Goal: Task Accomplishment & Management: Use online tool/utility

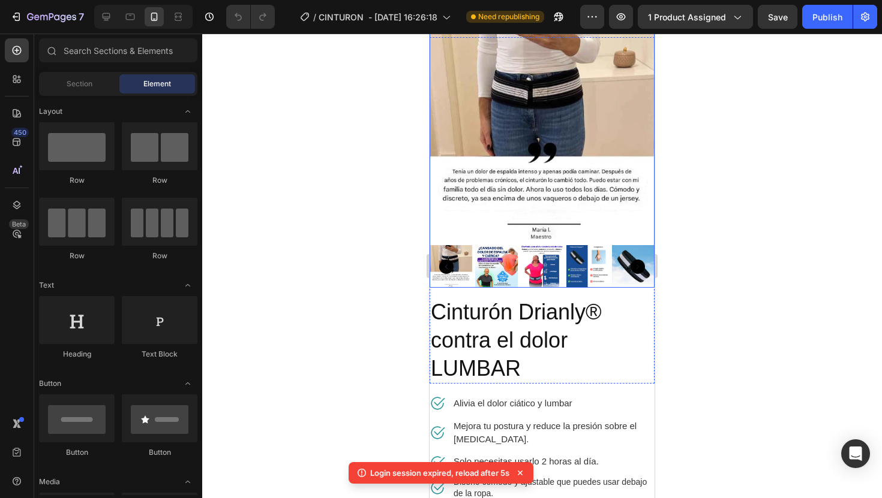
scroll to position [41, 0]
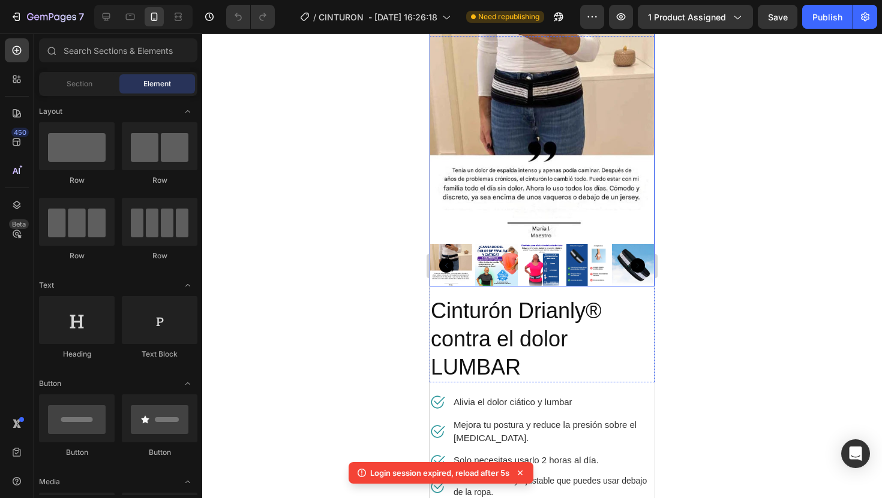
click at [486, 257] on img at bounding box center [496, 265] width 43 height 43
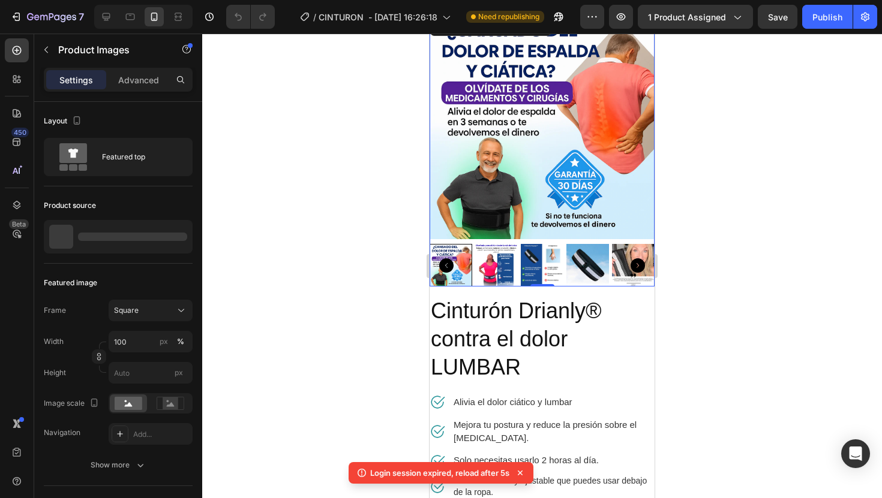
scroll to position [0, 0]
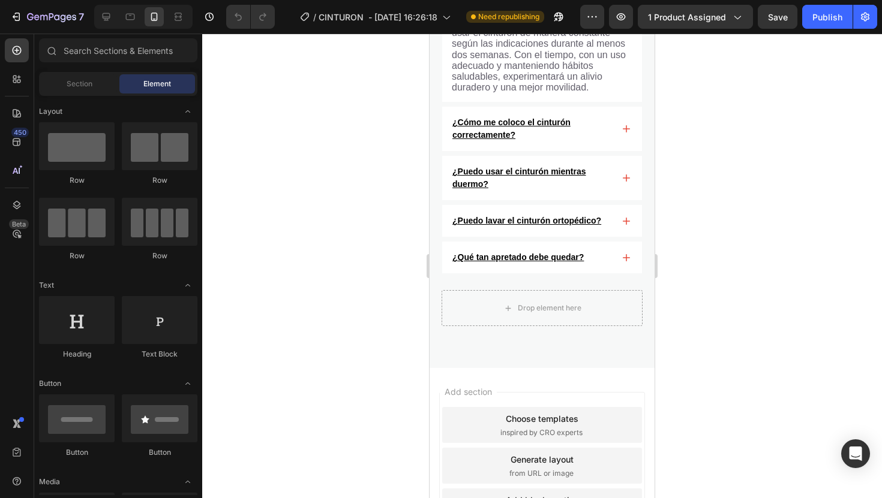
scroll to position [3562, 0]
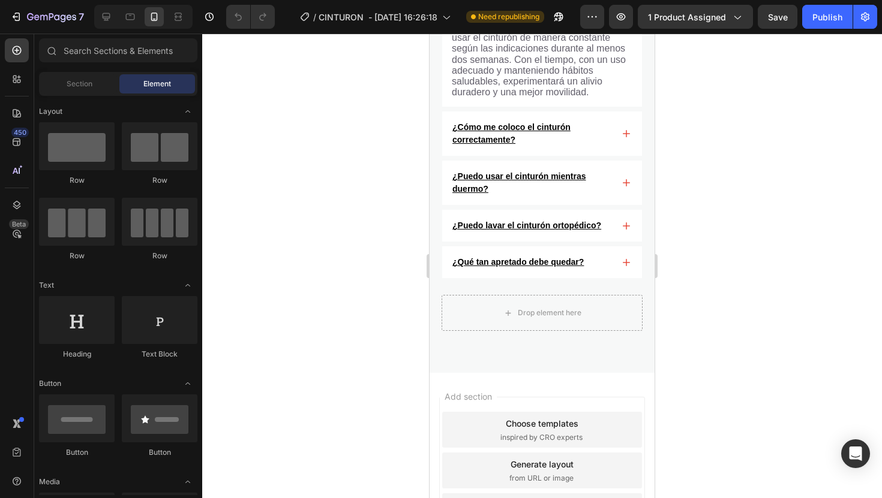
click at [668, 227] on div at bounding box center [542, 266] width 680 height 465
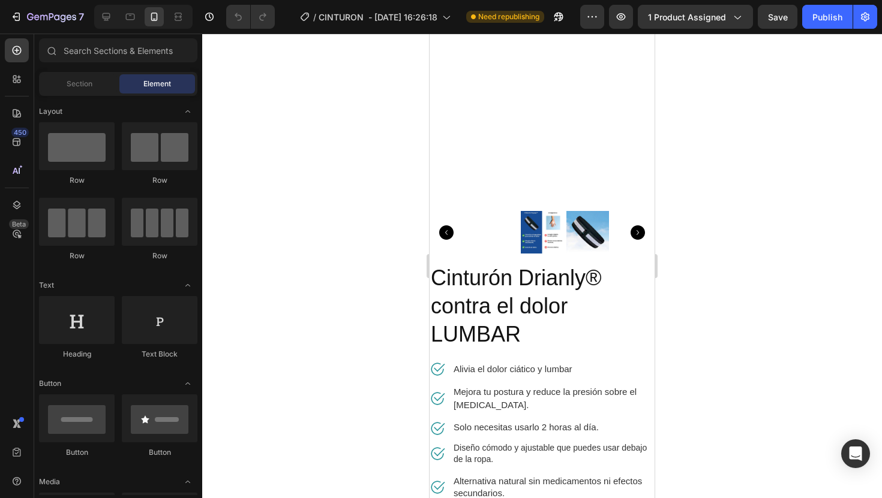
scroll to position [0, 0]
